Goal: Task Accomplishment & Management: Complete application form

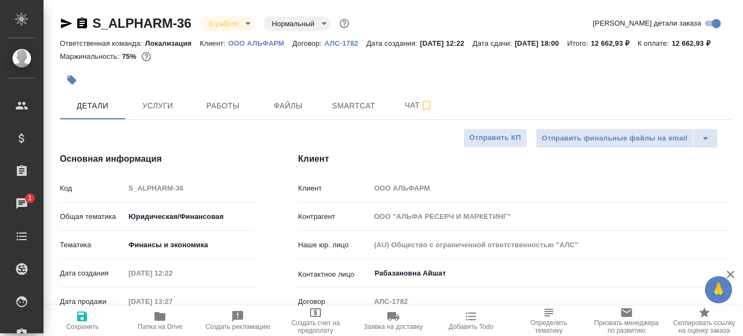
select select "RU"
type textarea "x"
type input "Matveeva Anastasia"
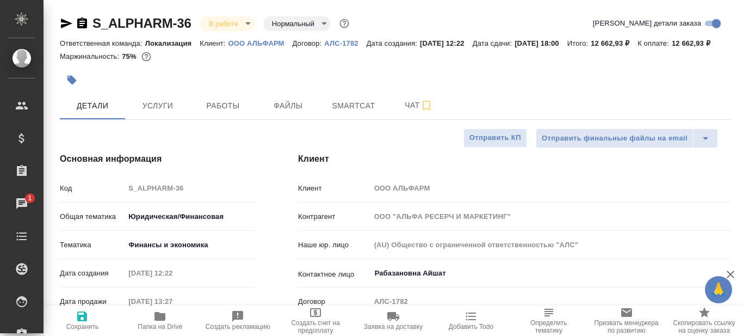
type input "[PERSON_NAME]"
type textarea "x"
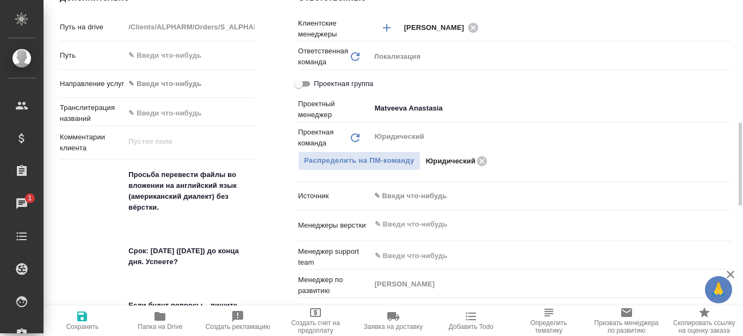
scroll to position [546, 0]
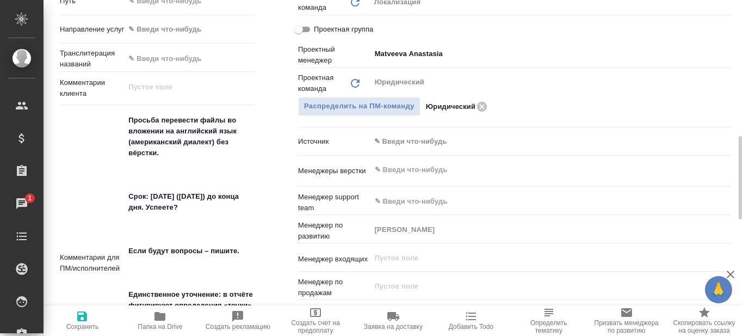
type textarea "x"
